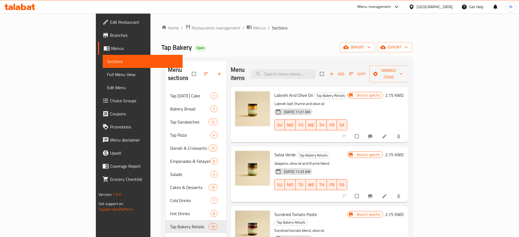
click at [174, 47] on div "Tap Bakery Open import export" at bounding box center [286, 47] width 251 height 10
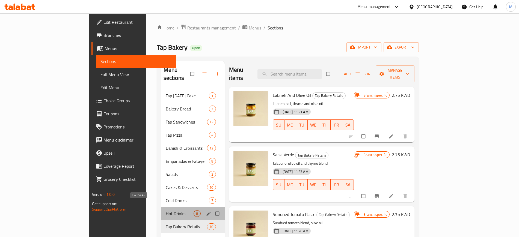
click at [166, 211] on span "Hot Drinks" at bounding box center [180, 214] width 28 height 7
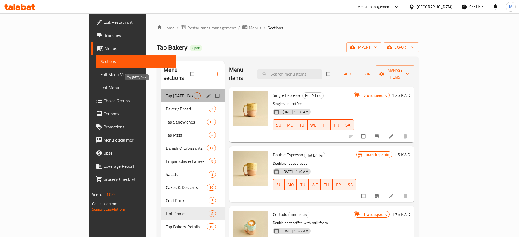
click at [166, 93] on span "Tap [DATE] Cake" at bounding box center [180, 96] width 28 height 7
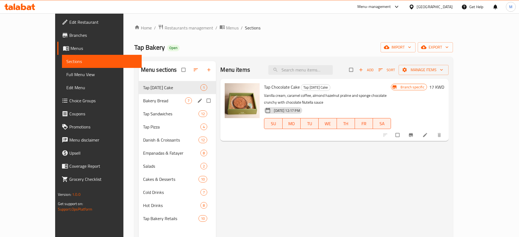
click at [148, 94] on div "Bakery Bread 7" at bounding box center [178, 100] width 78 height 13
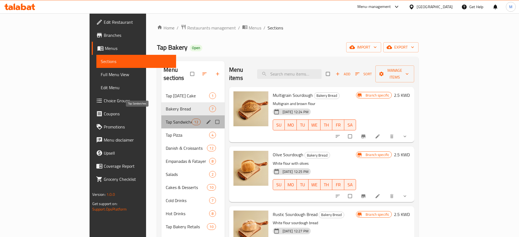
click at [166, 119] on span "Tap Sandwiches" at bounding box center [179, 122] width 26 height 7
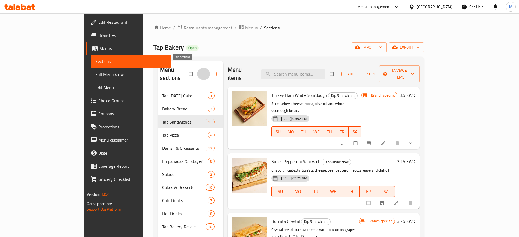
click at [200, 71] on icon "button" at bounding box center [202, 73] width 5 height 5
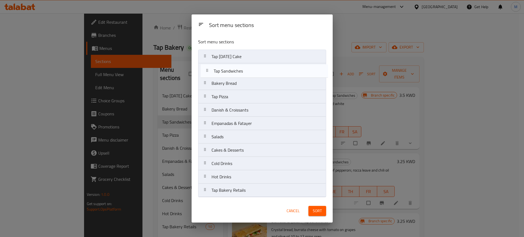
drag, startPoint x: 273, startPoint y: 82, endPoint x: 276, endPoint y: 67, distance: 15.4
click at [276, 67] on nav "Tap [DATE] Cake Bakery Bread Tap Sandwiches Tap Pizza Danish & Croissants Empan…" at bounding box center [262, 124] width 128 height 148
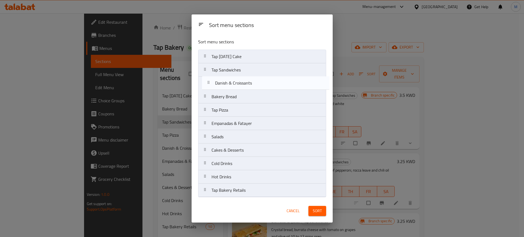
drag, startPoint x: 270, startPoint y: 110, endPoint x: 274, endPoint y: 81, distance: 28.6
click at [274, 81] on nav "Tap [DATE] Cake Tap Sandwiches Bakery Bread Tap Pizza Danish & Croissants Empan…" at bounding box center [262, 124] width 128 height 148
drag, startPoint x: 271, startPoint y: 123, endPoint x: 273, endPoint y: 79, distance: 44.0
click at [273, 79] on nav "Tap [DATE] Cake Tap Sandwiches Danish & Croissants Bakery Bread Tap Pizza Empan…" at bounding box center [262, 124] width 128 height 148
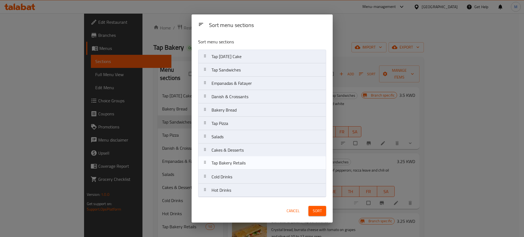
drag, startPoint x: 264, startPoint y: 193, endPoint x: 264, endPoint y: 164, distance: 29.5
click at [264, 164] on nav "Tap [DATE] Cake Tap Sandwiches Empanadas & Fatayer Danish & Croissants Bakery B…" at bounding box center [262, 124] width 128 height 148
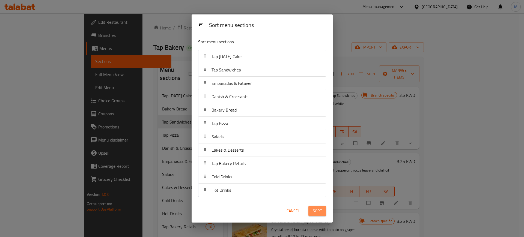
click at [319, 209] on span "Sort" at bounding box center [317, 211] width 9 height 7
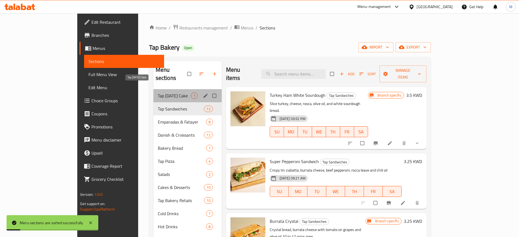
click at [158, 93] on span "Tap [DATE] Cake" at bounding box center [174, 96] width 33 height 7
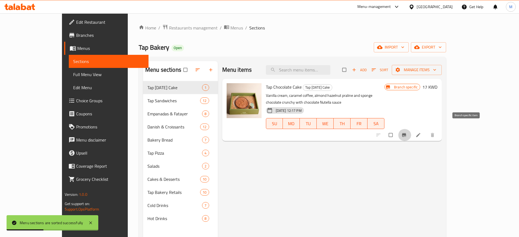
click at [407, 132] on icon "Branch-specific-item" at bounding box center [403, 134] width 5 height 5
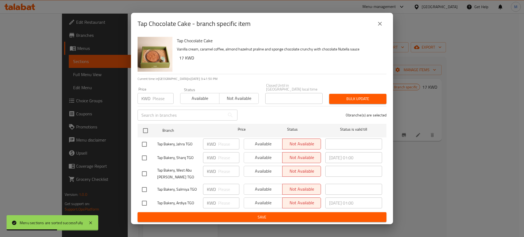
click at [382, 26] on icon "close" at bounding box center [380, 23] width 7 height 7
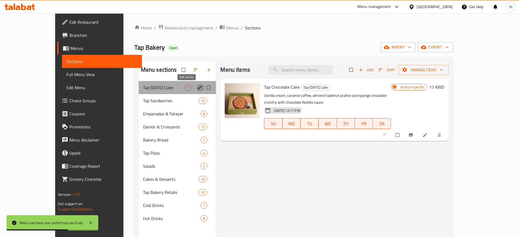
click at [198, 87] on icon "edit" at bounding box center [200, 87] width 4 height 4
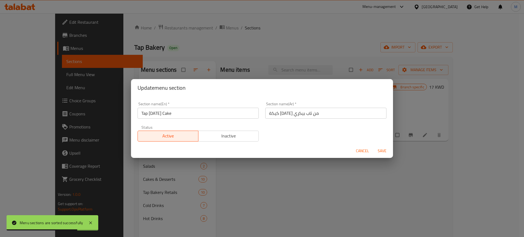
click at [229, 143] on div "Status Active Inactive" at bounding box center [198, 133] width 128 height 23
click at [229, 138] on span "Inactive" at bounding box center [229, 136] width 56 height 8
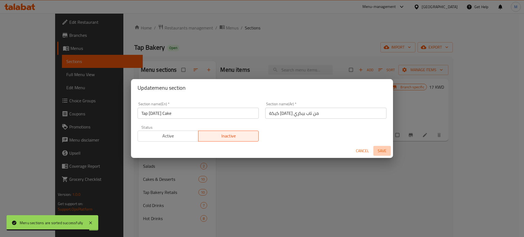
click at [381, 151] on span "Save" at bounding box center [382, 151] width 13 height 7
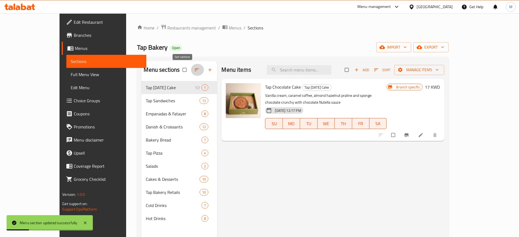
click at [194, 70] on icon "button" at bounding box center [196, 69] width 5 height 5
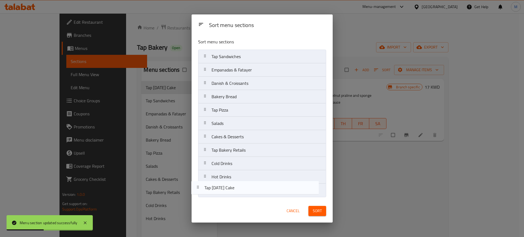
drag, startPoint x: 247, startPoint y: 59, endPoint x: 241, endPoint y: 196, distance: 136.4
click at [241, 196] on nav "Tap [DATE] Cake Tap Sandwiches Empanadas & Fatayer Danish & Croissants Bakery B…" at bounding box center [262, 124] width 128 height 148
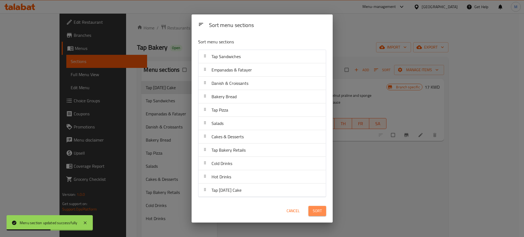
drag, startPoint x: 323, startPoint y: 213, endPoint x: 327, endPoint y: 212, distance: 4.2
click at [323, 213] on button "Sort" at bounding box center [318, 211] width 18 height 10
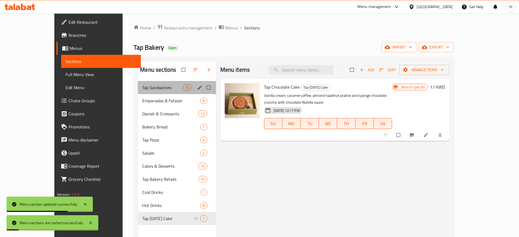
click at [141, 83] on div "Tap Sandwiches 12" at bounding box center [177, 87] width 78 height 13
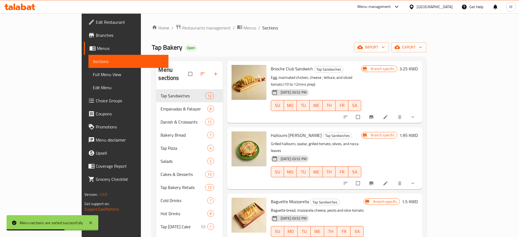
scroll to position [14, 0]
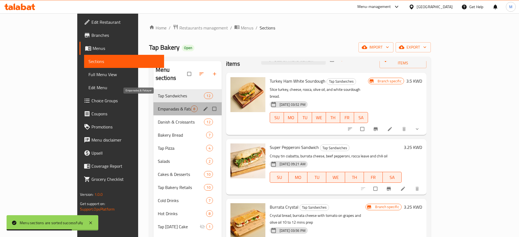
click at [158, 106] on span "Empanadas & Fatayer" at bounding box center [174, 109] width 33 height 7
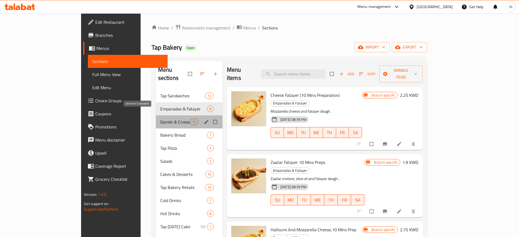
click at [160, 119] on span "Danish & Croissants" at bounding box center [174, 122] width 29 height 7
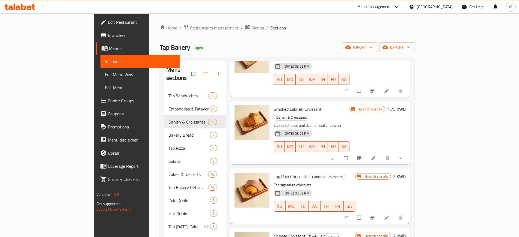
scroll to position [424, 0]
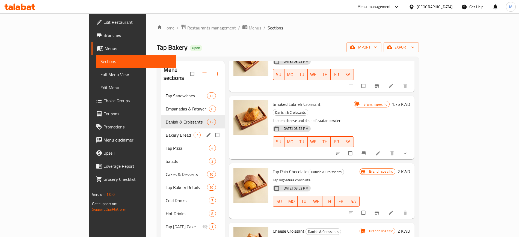
click at [161, 131] on div "Bakery Bread 7" at bounding box center [192, 135] width 63 height 13
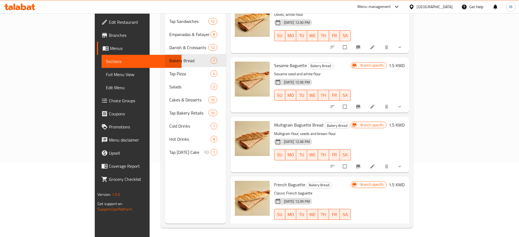
scroll to position [76, 0]
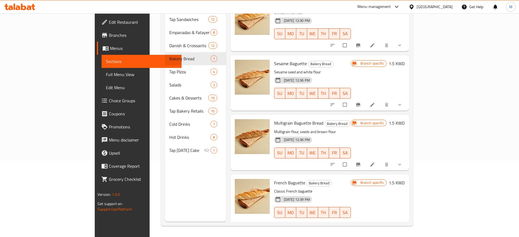
click at [353, 135] on div "[DATE] 12:36 PM SU MO TU WE TH FR SA" at bounding box center [312, 149] width 81 height 29
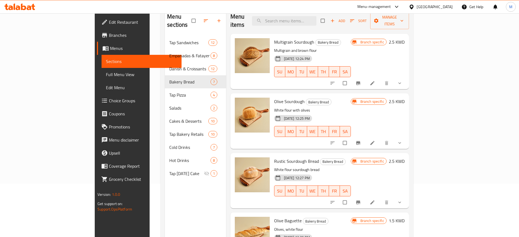
scroll to position [0, 0]
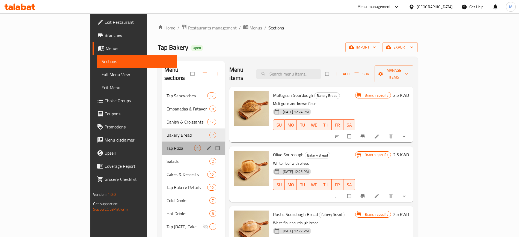
click at [162, 142] on div "Tap Pizza 4" at bounding box center [193, 148] width 63 height 13
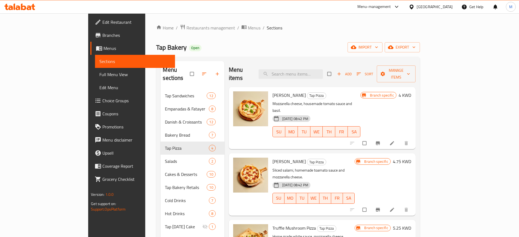
click at [198, 68] on button "button" at bounding box center [204, 74] width 13 height 12
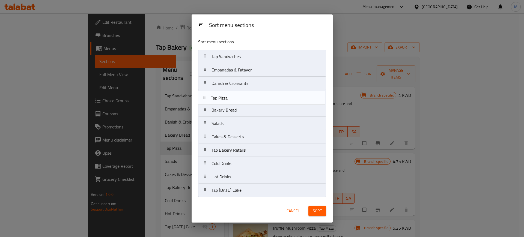
drag, startPoint x: 235, startPoint y: 111, endPoint x: 234, endPoint y: 96, distance: 14.8
click at [234, 96] on nav "Tap Sandwiches Empanadas & Fatayer Danish & Croissants Bakery Bread Tap Pizza S…" at bounding box center [262, 124] width 128 height 148
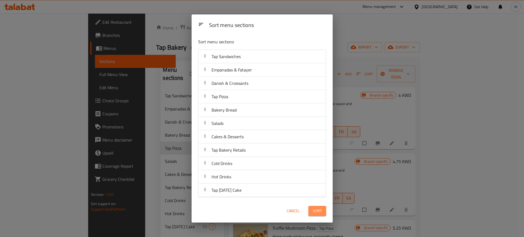
click at [319, 209] on span "Sort" at bounding box center [317, 211] width 9 height 7
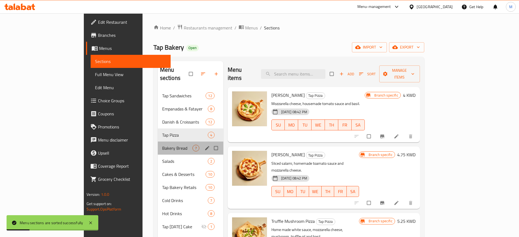
click at [163, 142] on div "Bakery Bread 7" at bounding box center [191, 148] width 66 height 13
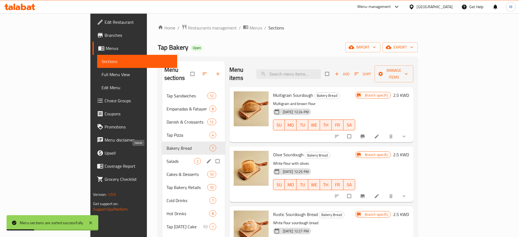
click at [167, 158] on span "Salads" at bounding box center [181, 161] width 28 height 7
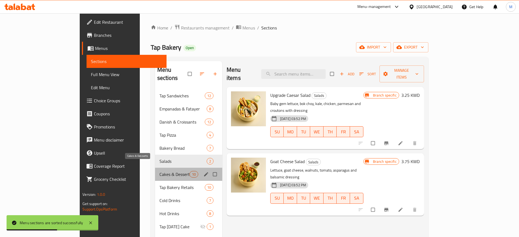
click at [159, 171] on span "Cakes & Desserts" at bounding box center [174, 174] width 30 height 7
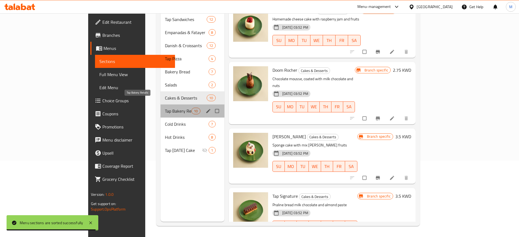
click at [165, 108] on span "Tap Bakery Retails" at bounding box center [178, 111] width 26 height 7
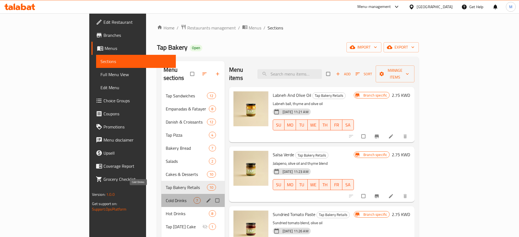
click at [166, 197] on span "Cold Drinks" at bounding box center [180, 200] width 28 height 7
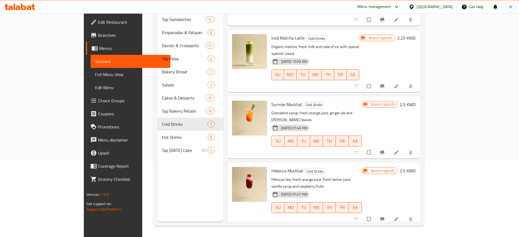
scroll to position [194, 0]
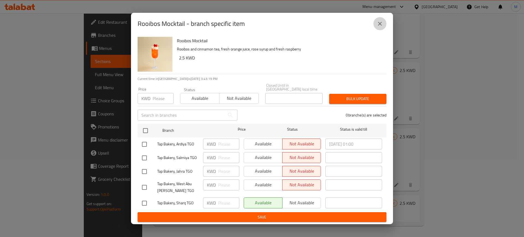
click at [379, 26] on icon "close" at bounding box center [380, 23] width 7 height 7
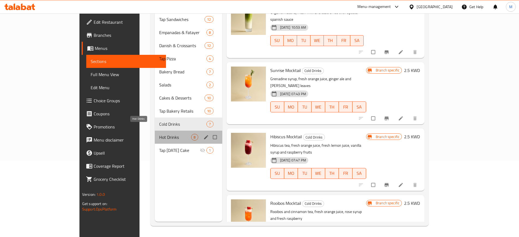
click at [159, 134] on span "Hot Drinks" at bounding box center [175, 137] width 32 height 7
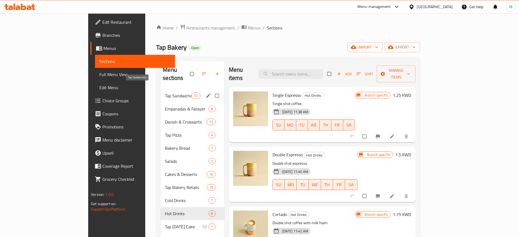
click at [165, 93] on span "Tap Sandwiches" at bounding box center [178, 96] width 26 height 7
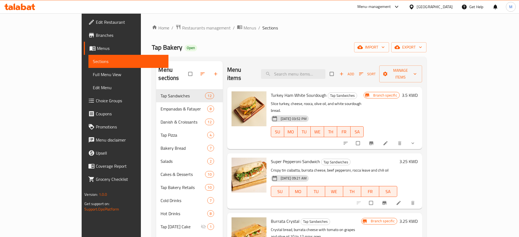
click at [248, 46] on div "Tap Bakery Open import export" at bounding box center [289, 47] width 274 height 10
click at [96, 25] on span "Edit Restaurant" at bounding box center [130, 22] width 68 height 7
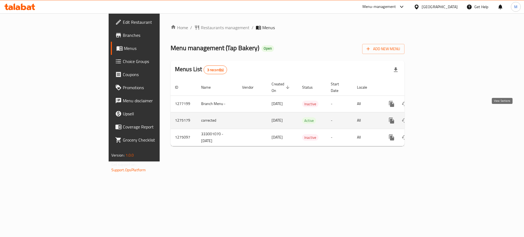
click at [434, 118] on icon "enhanced table" at bounding box center [431, 120] width 5 height 5
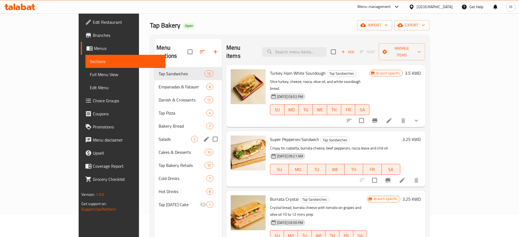
scroll to position [34, 0]
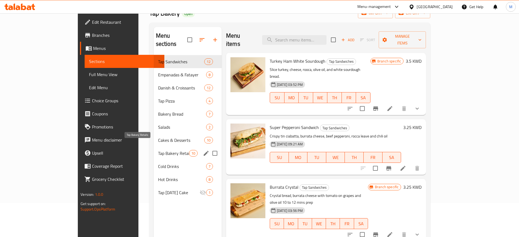
click at [158, 150] on span "Tap Bakery Retails" at bounding box center [173, 153] width 31 height 7
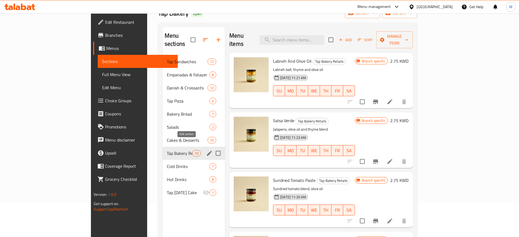
click at [206, 150] on icon "edit" at bounding box center [209, 153] width 7 height 7
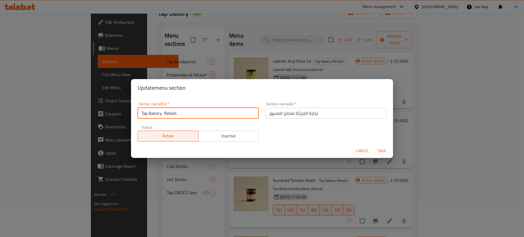
click at [164, 114] on input "Tap Bakery Retails" at bounding box center [198, 113] width 121 height 11
type input "Tap Bakery Retails"
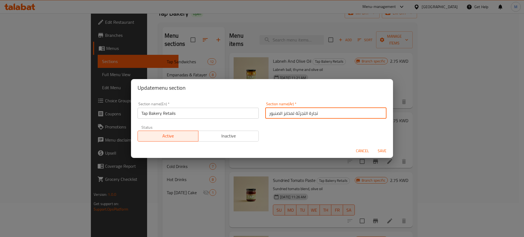
drag, startPoint x: 331, startPoint y: 112, endPoint x: 256, endPoint y: 115, distance: 75.4
click at [256, 115] on div "Section name(En)   * Tap Bakery Retails Section name(En) * Section name(Ar)   *…" at bounding box center [262, 122] width 256 height 46
type input "اصناف تاب المميزة"
click at [374, 146] on button "Save" at bounding box center [382, 151] width 17 height 10
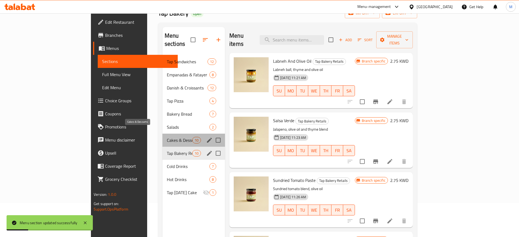
click at [167, 137] on span "Cakes & Desserts" at bounding box center [179, 140] width 25 height 7
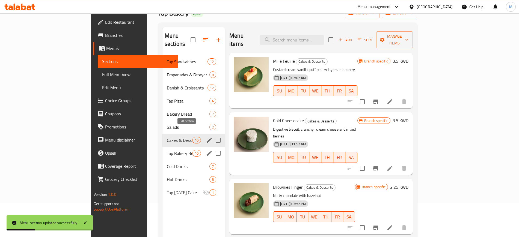
click at [206, 137] on icon "edit" at bounding box center [209, 140] width 7 height 7
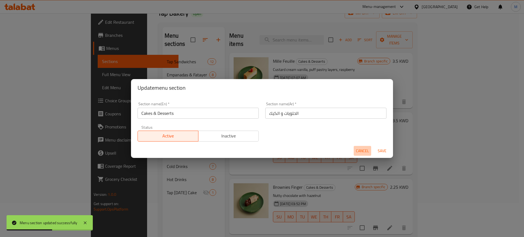
click at [359, 151] on span "Cancel" at bounding box center [362, 151] width 13 height 7
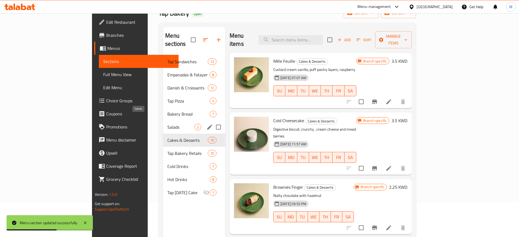
click at [167, 124] on span "Salads" at bounding box center [180, 127] width 27 height 7
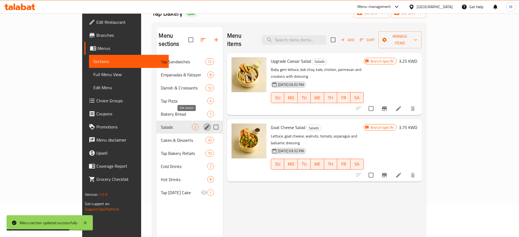
click at [204, 124] on icon "edit" at bounding box center [207, 127] width 7 height 7
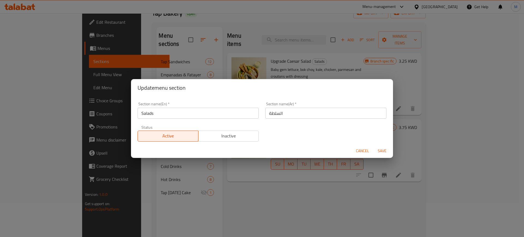
click at [364, 153] on span "Cancel" at bounding box center [362, 151] width 13 height 7
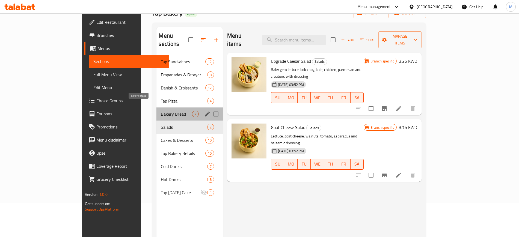
click at [161, 111] on span "Bakery Bread" at bounding box center [176, 114] width 31 height 7
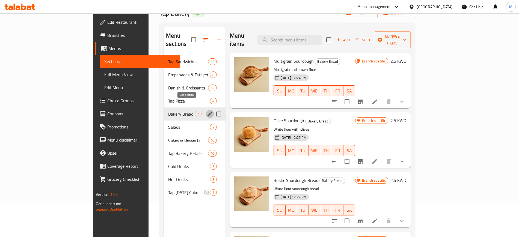
click at [208, 112] on icon "edit" at bounding box center [210, 114] width 5 height 5
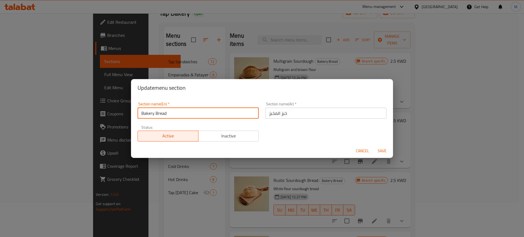
click at [212, 117] on input "Bakery Bread" at bounding box center [198, 113] width 121 height 11
type input "Bakery Bread"
click at [209, 121] on div "Section name(En)   * Bakery Bread Section name(En) *" at bounding box center [198, 110] width 128 height 23
click at [208, 114] on input "Bakery Bread" at bounding box center [198, 113] width 121 height 11
click at [209, 98] on div "Section name(En)   * Bakery Bread Section name(En) * Section name(Ar)   * خبز ا…" at bounding box center [262, 120] width 262 height 47
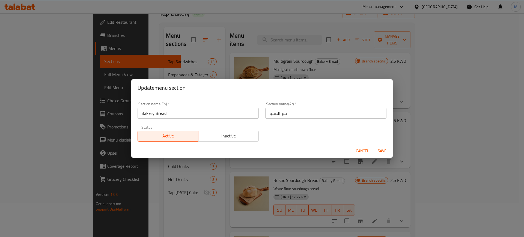
click at [312, 119] on div "Section name(Ar)   * خبز المخبز Section name(Ar) *" at bounding box center [326, 110] width 128 height 23
click at [281, 125] on div "Section name(En)   * Bakery Bread Section name(En) * Section name(Ar)   * خبز ا…" at bounding box center [262, 122] width 256 height 46
click at [241, 112] on input "Bakery Bread" at bounding box center [198, 113] width 121 height 11
drag, startPoint x: 296, startPoint y: 113, endPoint x: 221, endPoint y: 113, distance: 75.1
click at [221, 113] on div "Section name(En)   * Bakery Bread Section name(En) * Section name(Ar)   * خبز ا…" at bounding box center [262, 122] width 256 height 46
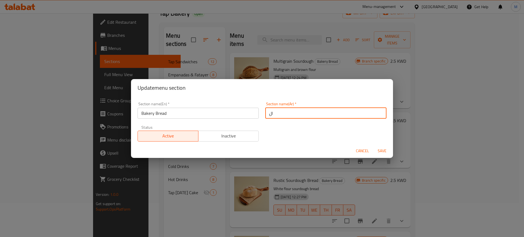
type input "ا"
type input "الخبز و المخبوزات"
click at [374, 146] on button "Save" at bounding box center [382, 151] width 17 height 10
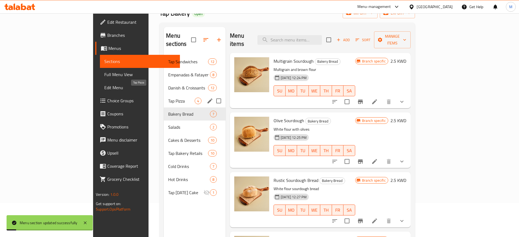
click at [168, 98] on span "Tap Pizza" at bounding box center [181, 101] width 26 height 7
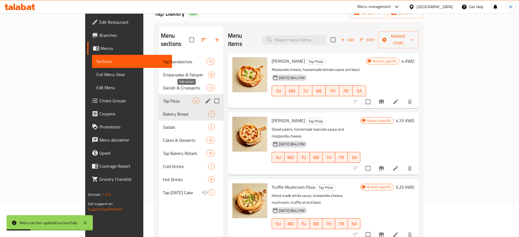
click at [205, 98] on icon "edit" at bounding box center [208, 101] width 7 height 7
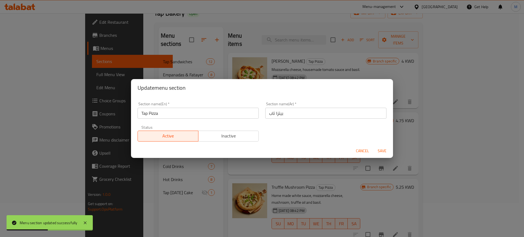
click at [363, 151] on span "Cancel" at bounding box center [362, 151] width 13 height 7
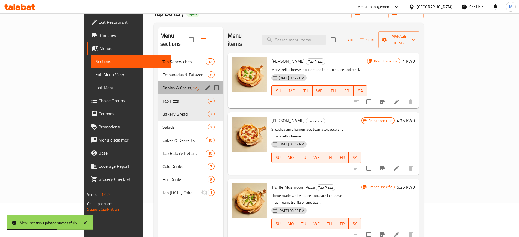
click at [158, 81] on div "Danish & Croissants 12" at bounding box center [190, 87] width 65 height 13
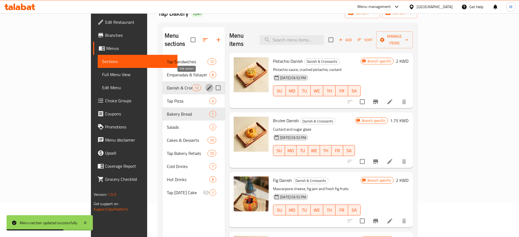
click at [206, 85] on icon "edit" at bounding box center [209, 88] width 7 height 7
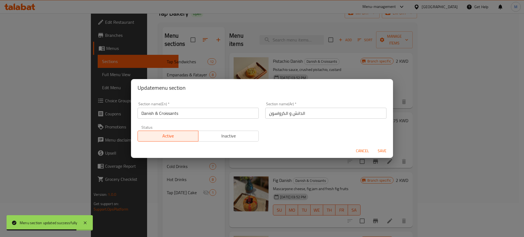
drag, startPoint x: 361, startPoint y: 149, endPoint x: 358, endPoint y: 147, distance: 2.8
click at [361, 148] on span "Cancel" at bounding box center [362, 151] width 13 height 7
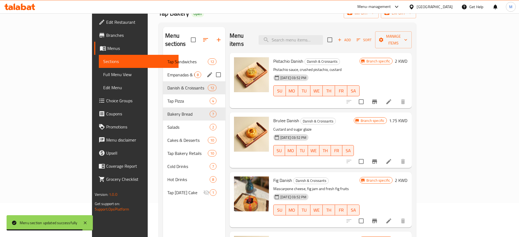
click at [163, 68] on div "Empanadas & Fatayer 8" at bounding box center [194, 74] width 62 height 13
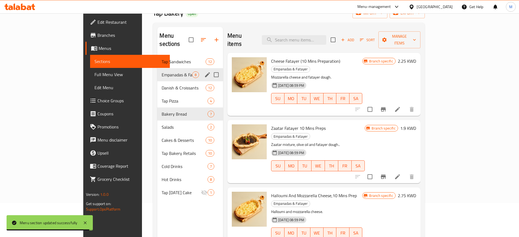
click at [204, 72] on icon "edit" at bounding box center [207, 75] width 7 height 7
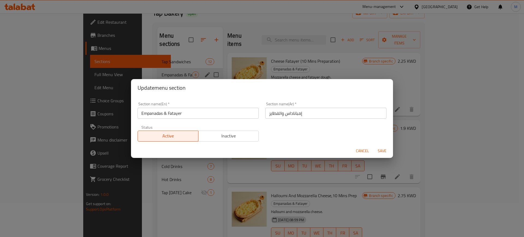
click at [363, 150] on span "Cancel" at bounding box center [362, 151] width 13 height 7
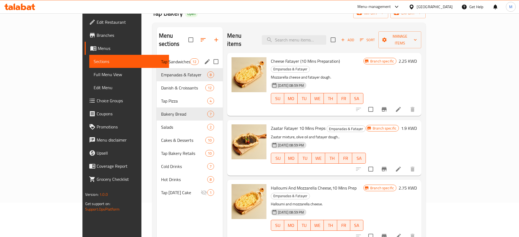
click at [161, 58] on span "Tap Sandwiches" at bounding box center [175, 61] width 29 height 7
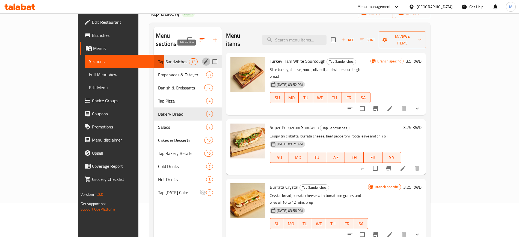
click at [203, 58] on icon "edit" at bounding box center [206, 61] width 7 height 7
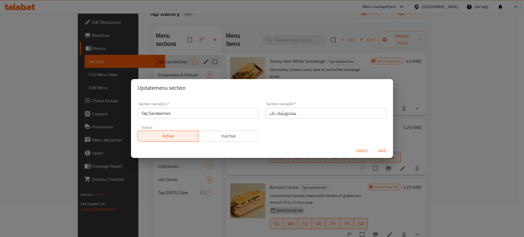
click at [358, 150] on span "Cancel" at bounding box center [362, 151] width 13 height 7
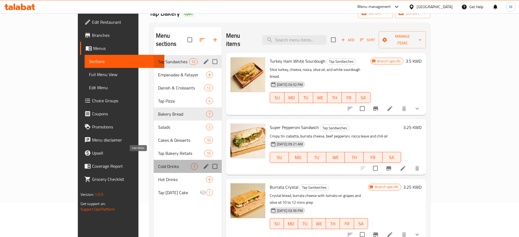
click at [158, 163] on span "Cold Drinks" at bounding box center [174, 166] width 33 height 7
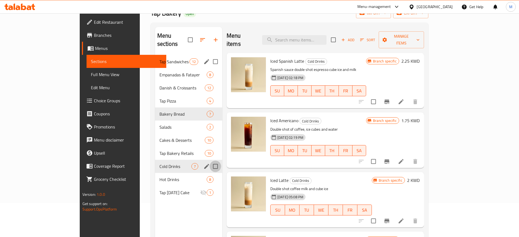
click at [210, 161] on input "Menu sections" at bounding box center [215, 166] width 11 height 11
checkbox input "false"
click at [204, 164] on icon "edit" at bounding box center [206, 166] width 5 height 5
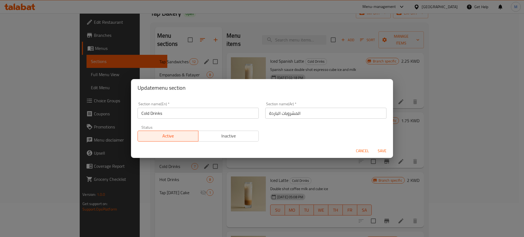
click at [361, 152] on span "Cancel" at bounding box center [362, 151] width 13 height 7
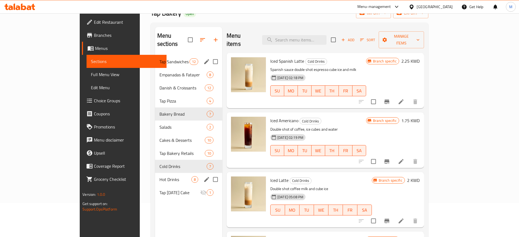
click at [159, 176] on span "Hot Drinks" at bounding box center [175, 179] width 32 height 7
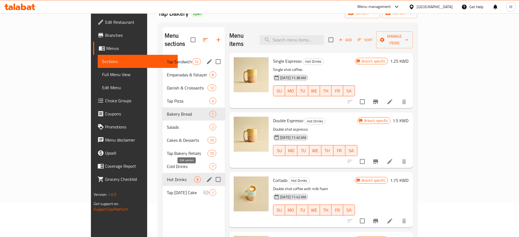
click at [206, 176] on icon "edit" at bounding box center [209, 179] width 7 height 7
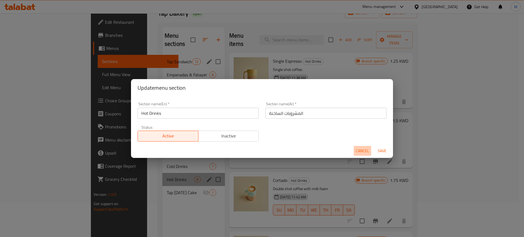
click at [360, 149] on span "Cancel" at bounding box center [362, 151] width 13 height 7
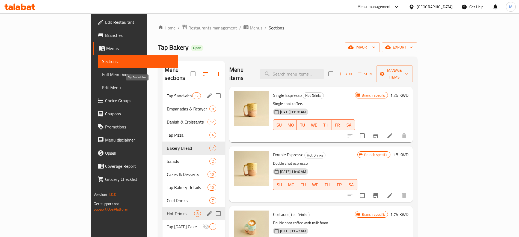
click at [167, 93] on span "Tap Sandwiches" at bounding box center [179, 96] width 25 height 7
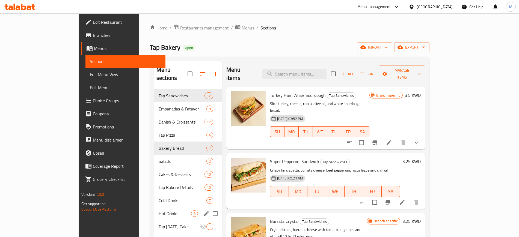
click at [167, 46] on div "Tap Bakery Open import export" at bounding box center [290, 47] width 280 height 10
click at [24, 8] on icon at bounding box center [19, 7] width 31 height 7
